Goal: Information Seeking & Learning: Learn about a topic

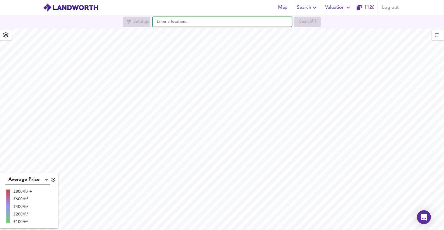
click at [185, 24] on input "text" at bounding box center [222, 22] width 139 height 10
paste input "[STREET_ADDRESS]"
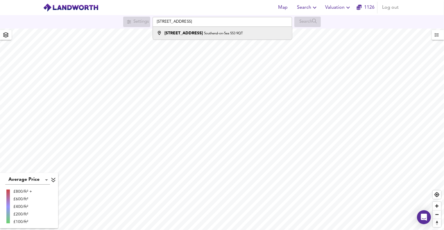
click at [204, 33] on small "Southend-on-Sea SS3 9QT" at bounding box center [223, 33] width 39 height 3
type input "[STREET_ADDRESS]"
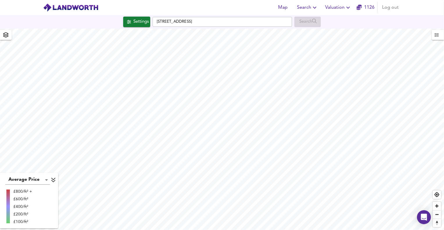
checkbox input "false"
checkbox input "true"
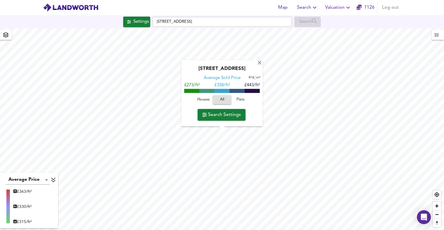
click at [206, 99] on span "Houses" at bounding box center [204, 99] width 16 height 7
